Goal: Task Accomplishment & Management: Manage account settings

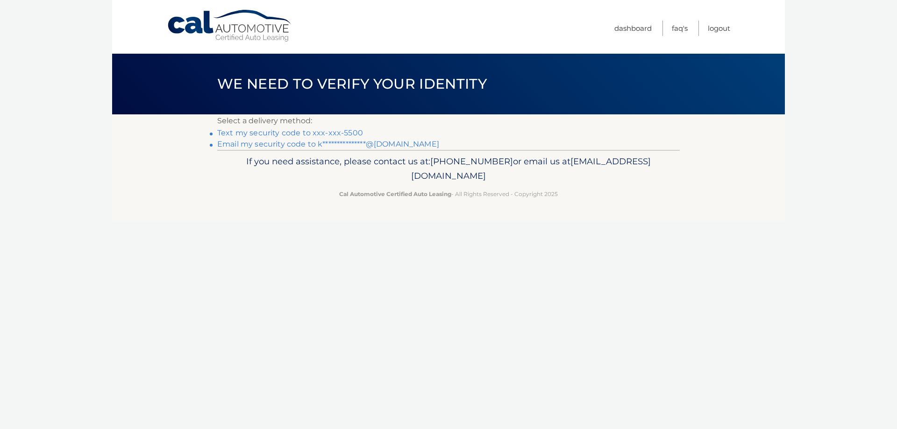
click at [328, 129] on link "Text my security code to xxx-xxx-5500" at bounding box center [290, 132] width 146 height 9
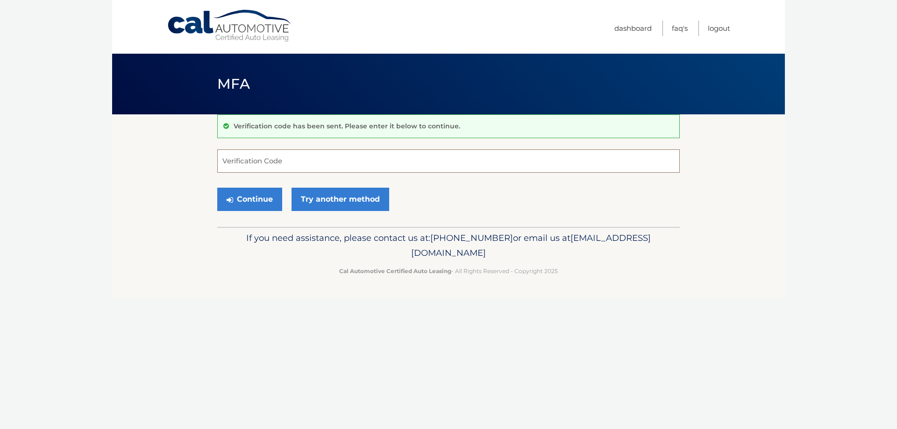
click at [319, 169] on input "Verification Code" at bounding box center [448, 160] width 462 height 23
type input "575261"
click at [264, 196] on button "Continue" at bounding box center [249, 199] width 65 height 23
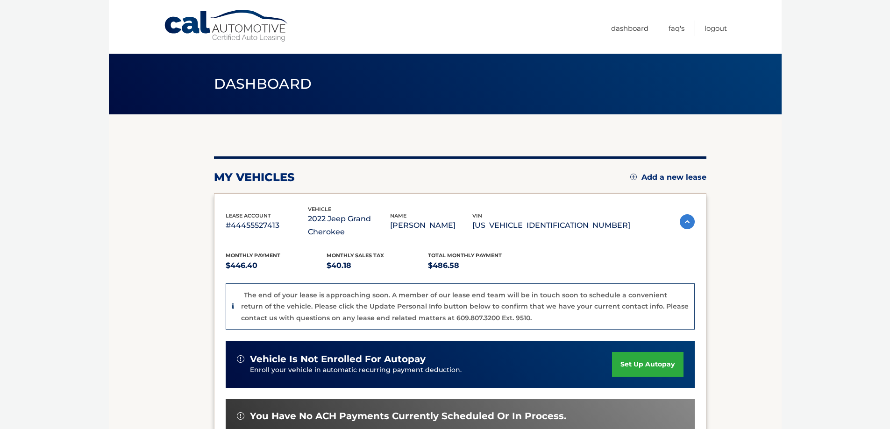
click at [685, 226] on img at bounding box center [687, 221] width 15 height 15
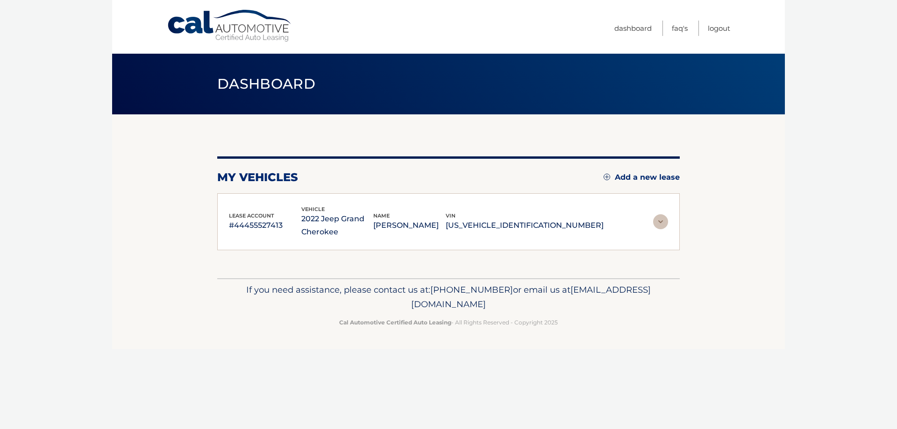
click at [446, 223] on p "[PERSON_NAME]" at bounding box center [409, 225] width 72 height 13
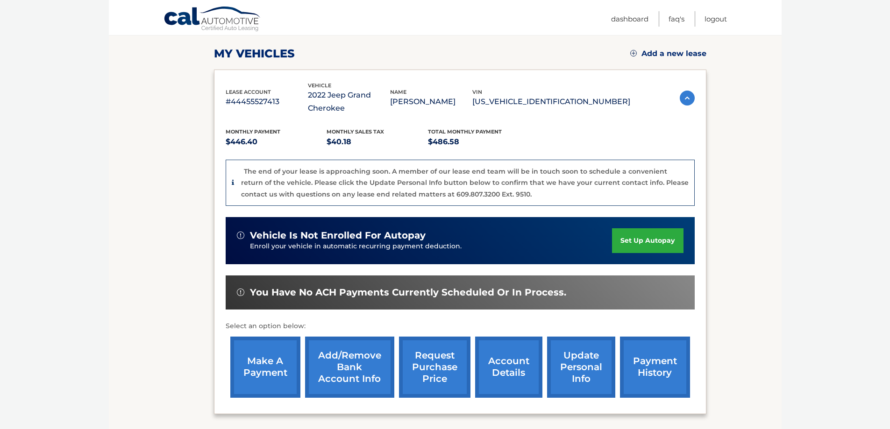
scroll to position [140, 0]
